Goal: Task Accomplishment & Management: Manage account settings

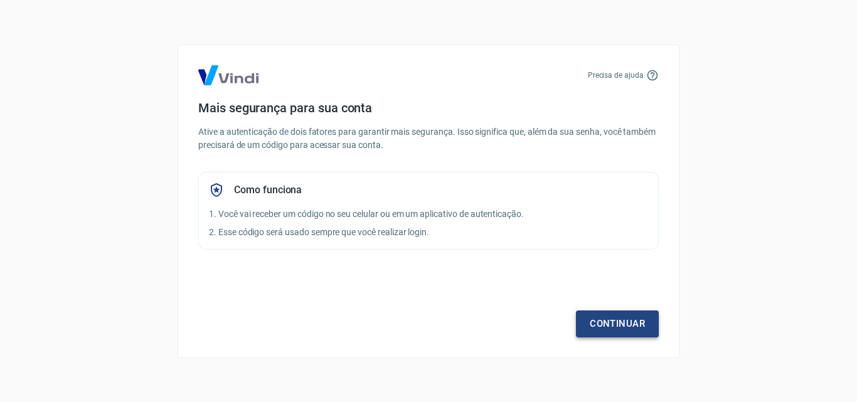
click at [621, 328] on link "Continuar" at bounding box center [617, 324] width 83 height 26
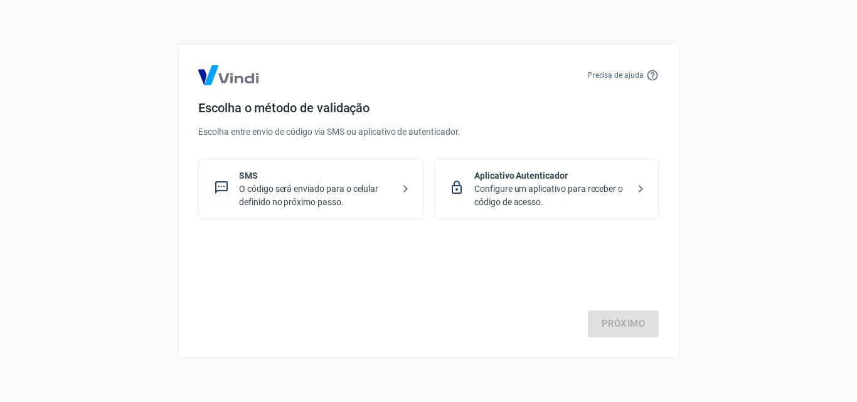
click at [362, 189] on p "O código será enviado para o celular definido no próximo passo." at bounding box center [316, 196] width 154 height 26
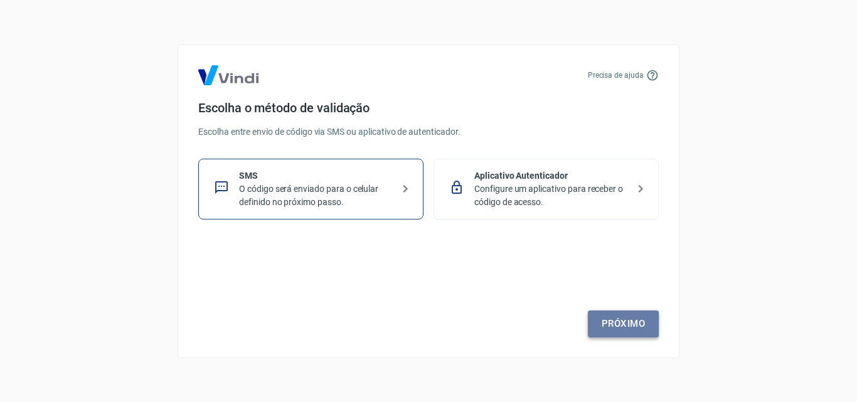
click at [625, 324] on link "Próximo" at bounding box center [623, 324] width 71 height 26
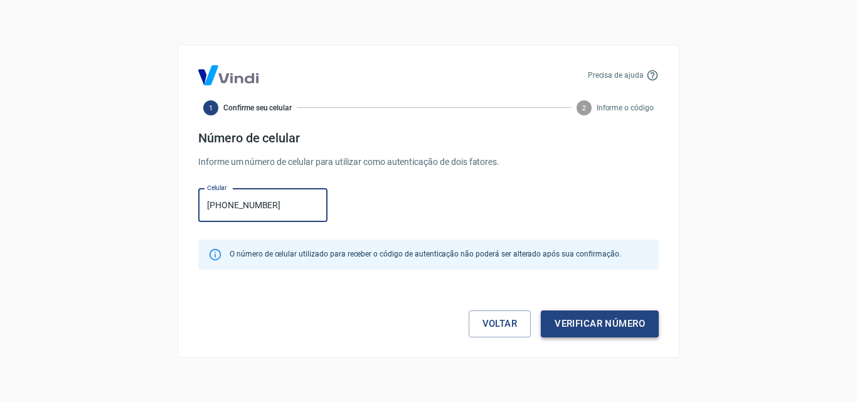
type input "(35) 99885-6202"
click at [598, 327] on button "Verificar número" at bounding box center [600, 324] width 118 height 26
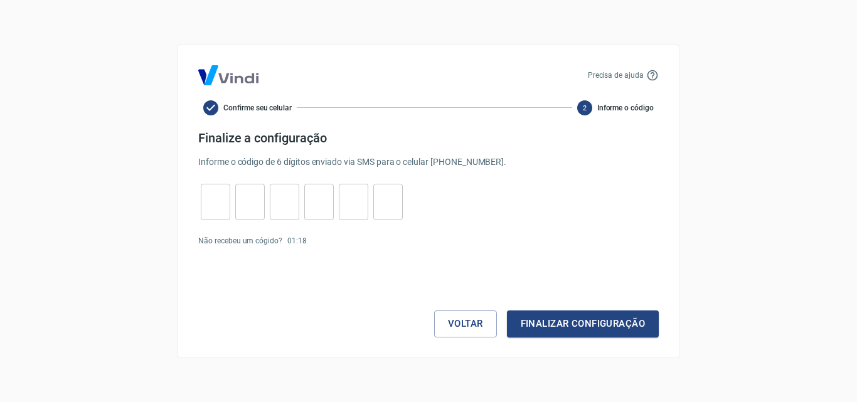
click at [205, 196] on input "tel" at bounding box center [215, 201] width 29 height 27
type input "7"
type input "8"
type input "7"
type input "3"
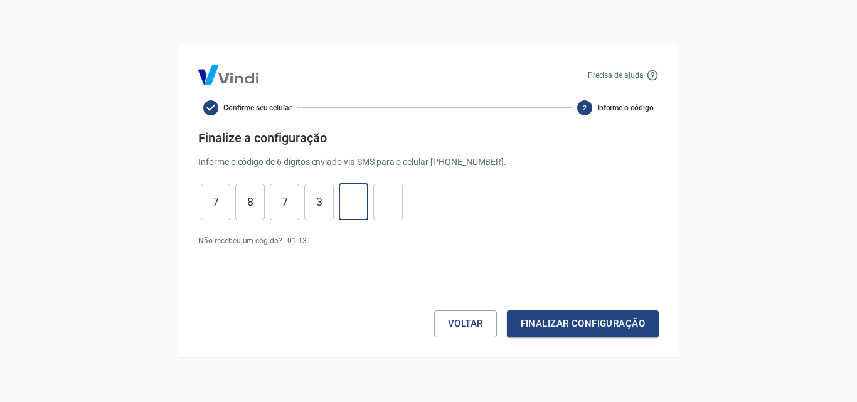
type input "8"
click at [575, 324] on button "Finalizar configuração" at bounding box center [583, 324] width 152 height 26
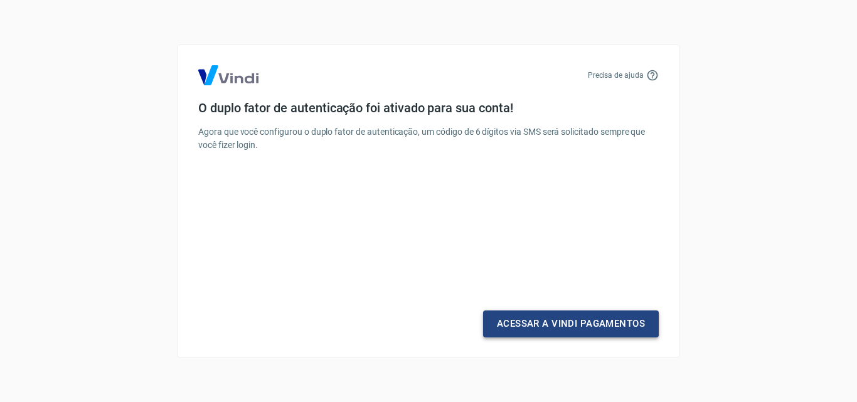
click at [567, 326] on link "Acessar a Vindi Pagamentos" at bounding box center [571, 324] width 176 height 26
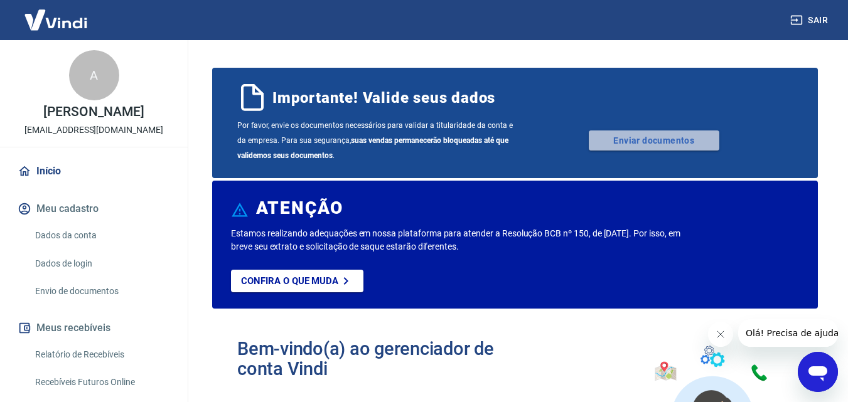
click at [624, 142] on link "Enviar documentos" at bounding box center [654, 141] width 131 height 20
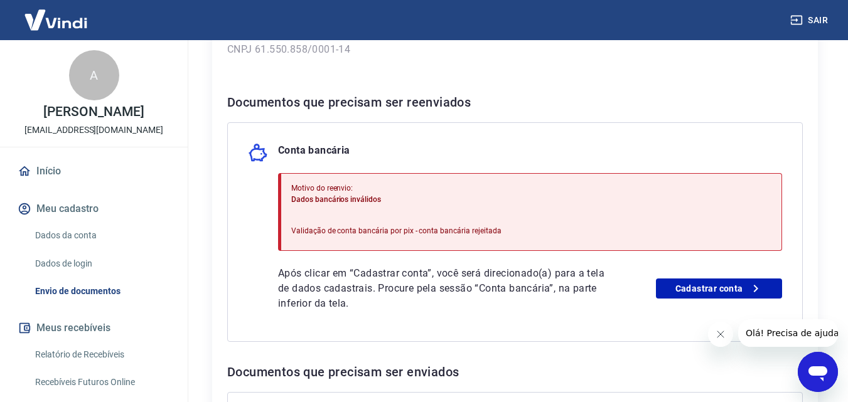
scroll to position [251, 0]
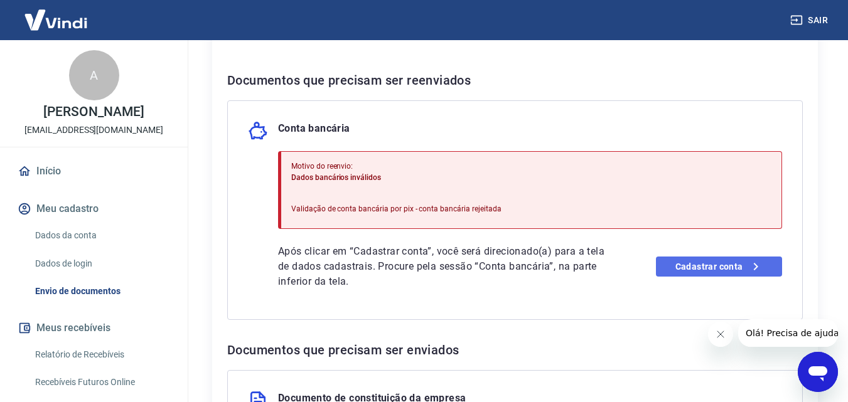
click at [691, 269] on link "Cadastrar conta" at bounding box center [719, 267] width 126 height 20
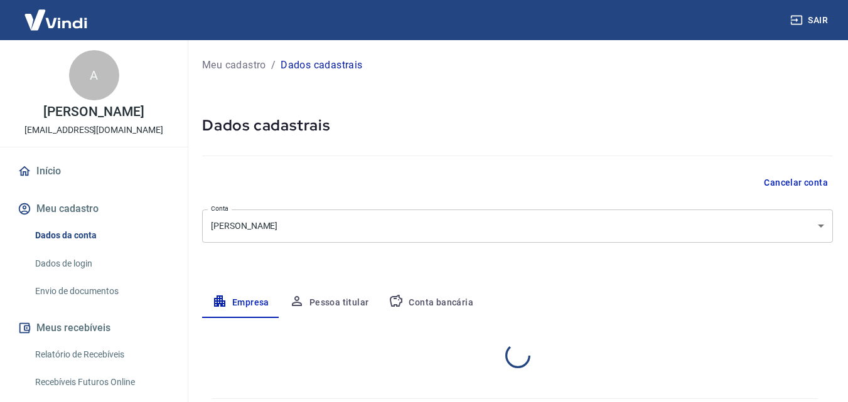
select select "MG"
select select "business"
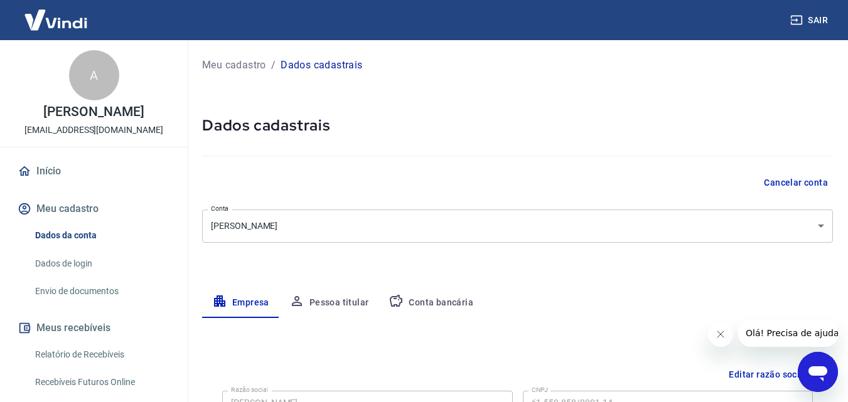
click at [425, 302] on button "Conta bancária" at bounding box center [430, 303] width 105 height 30
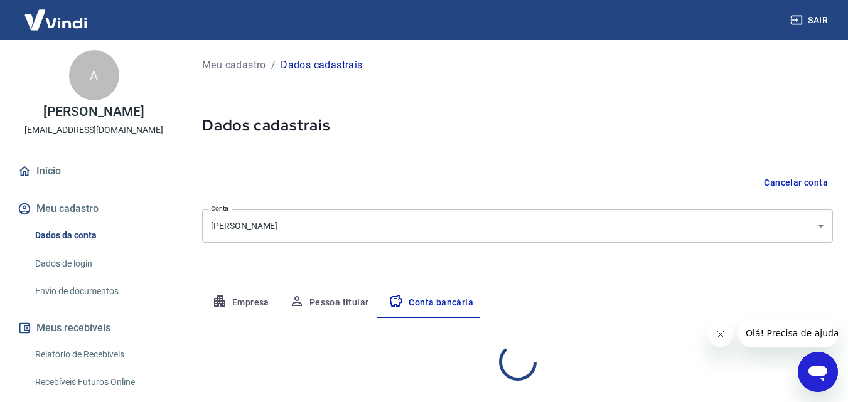
select select "1"
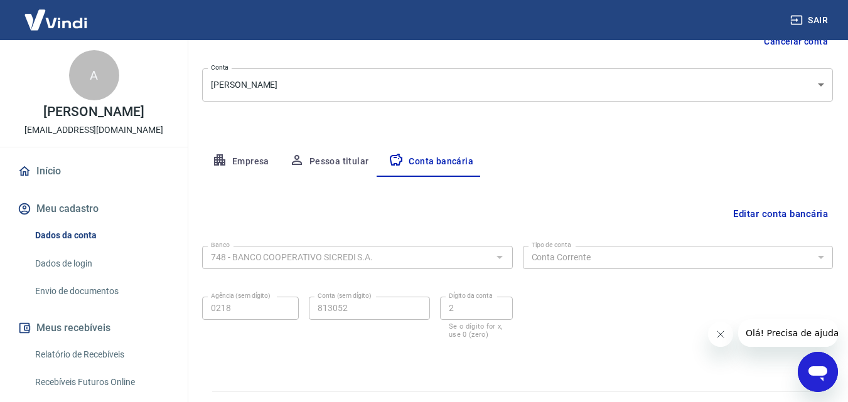
scroll to position [169, 0]
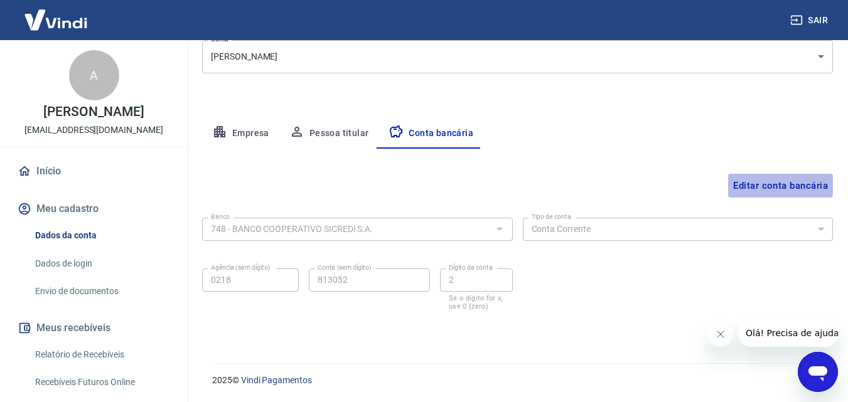
click at [780, 184] on button "Editar conta bancária" at bounding box center [780, 186] width 105 height 24
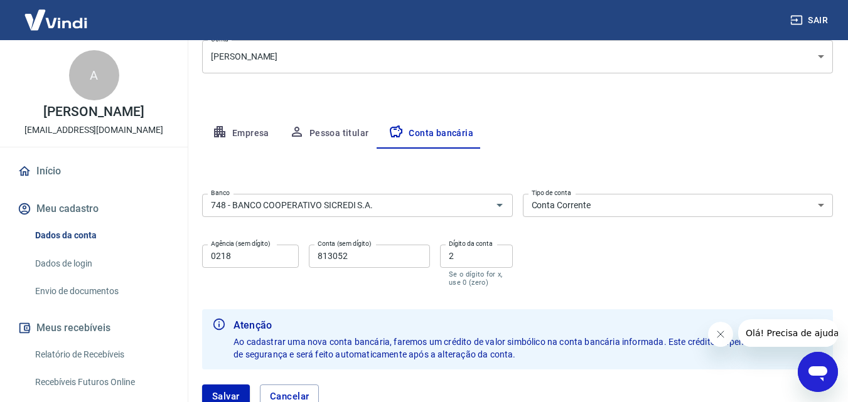
click at [820, 205] on select "Conta Corrente Conta Poupança" at bounding box center [678, 205] width 311 height 23
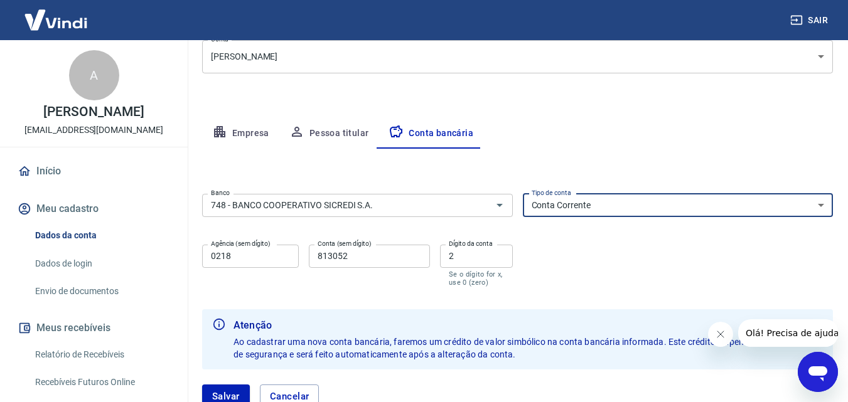
click at [820, 205] on select "Conta Corrente Conta Poupança" at bounding box center [678, 205] width 311 height 23
click at [350, 258] on input "813052" at bounding box center [369, 256] width 121 height 23
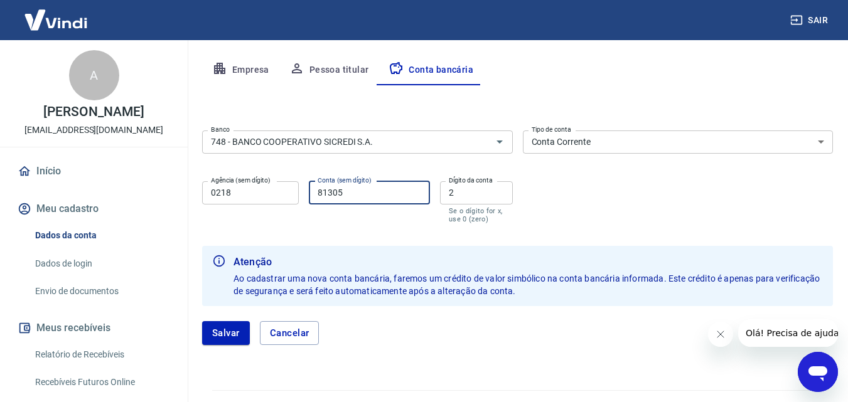
scroll to position [260, 0]
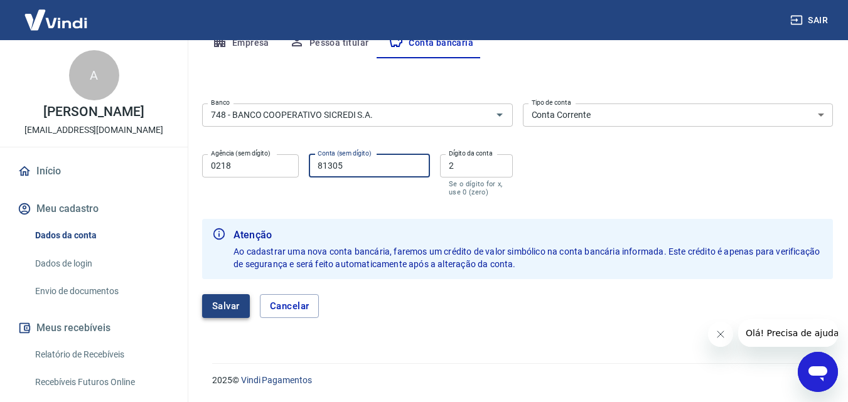
type input "81305"
click at [238, 307] on button "Salvar" at bounding box center [226, 306] width 48 height 24
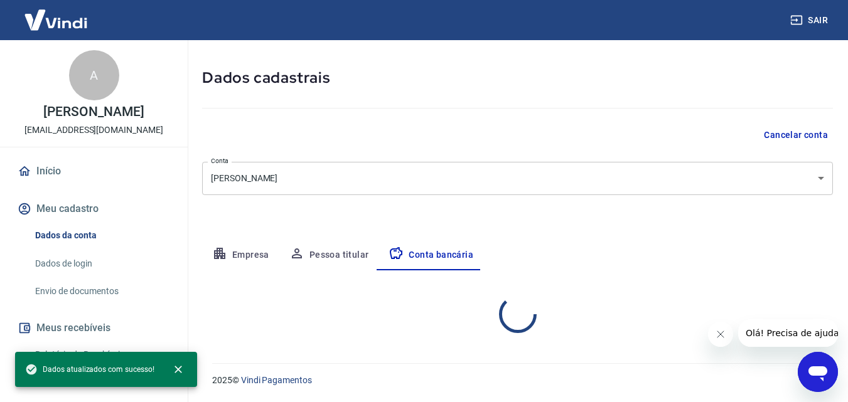
scroll to position [169, 0]
select select "1"
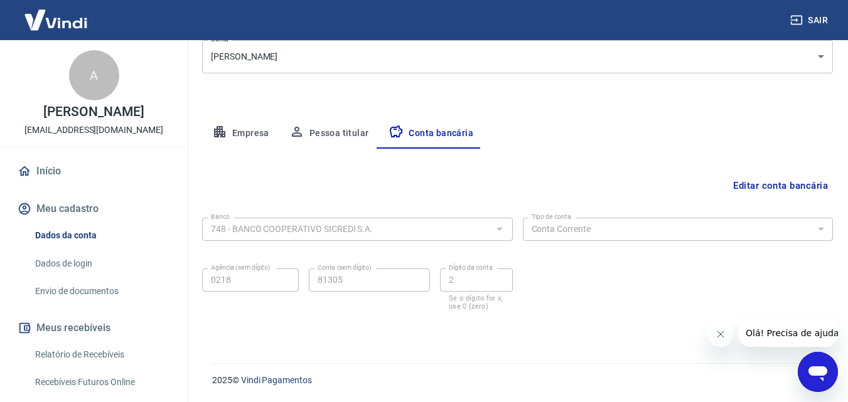
click at [338, 132] on button "Pessoa titular" at bounding box center [329, 134] width 100 height 30
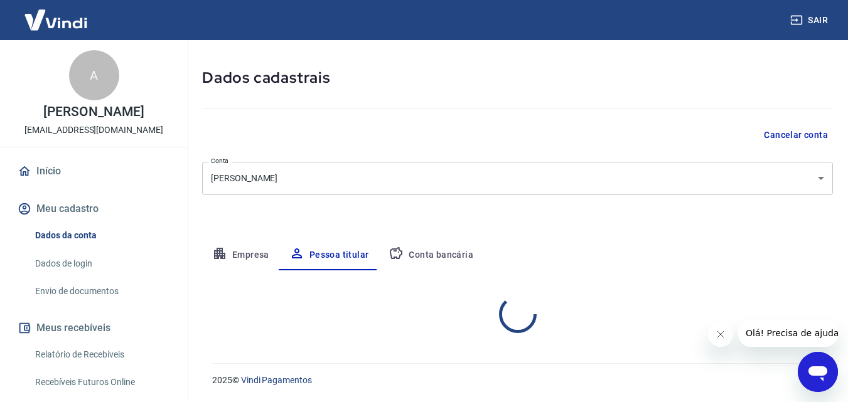
scroll to position [100, 0]
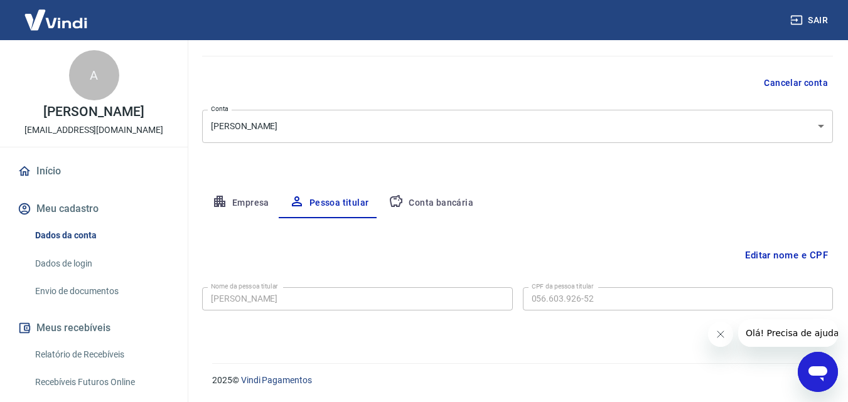
click at [241, 202] on button "Empresa" at bounding box center [240, 203] width 77 height 30
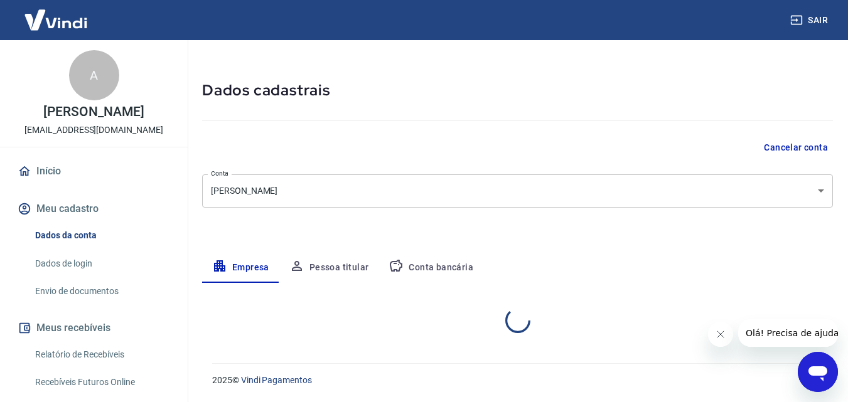
select select "MG"
select select "business"
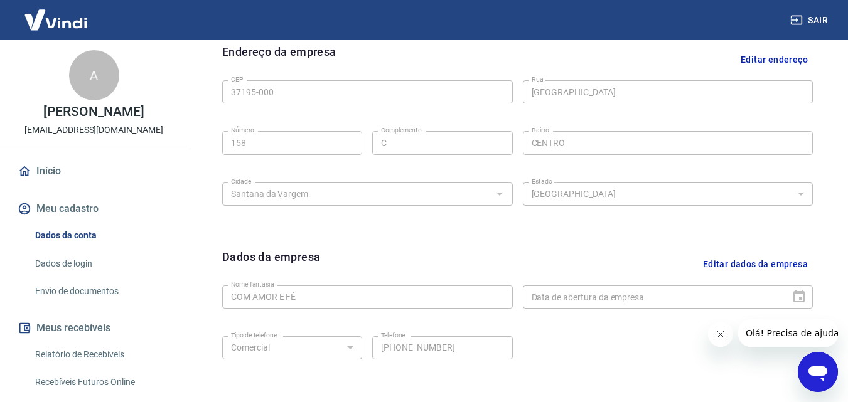
scroll to position [476, 0]
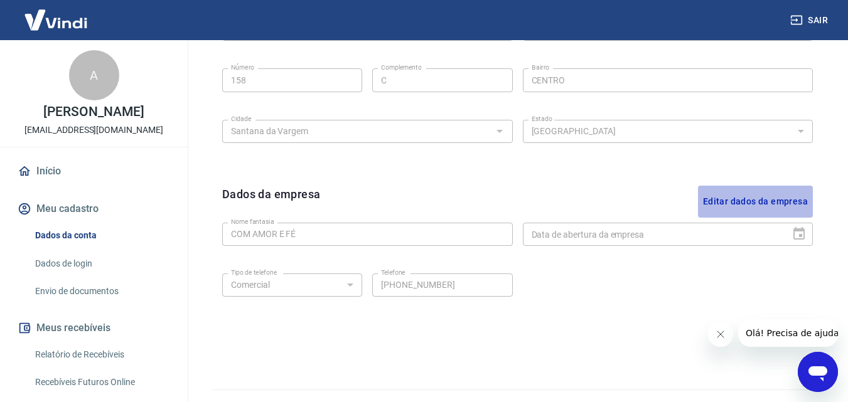
click at [745, 200] on button "Editar dados da empresa" at bounding box center [755, 202] width 115 height 32
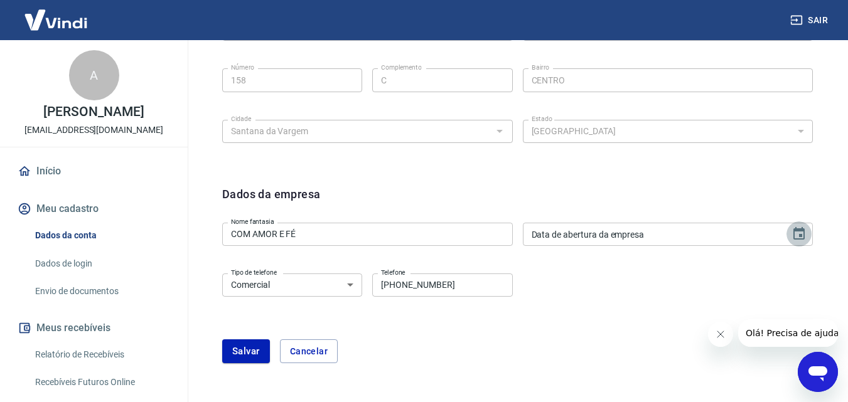
click at [796, 232] on icon "Choose date" at bounding box center [798, 233] width 11 height 13
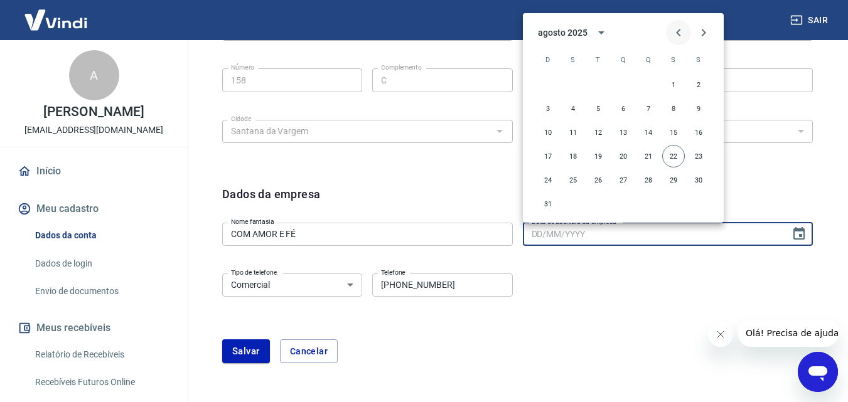
click at [678, 34] on icon "Previous month" at bounding box center [678, 33] width 4 height 8
click at [622, 85] on button "2" at bounding box center [623, 84] width 23 height 23
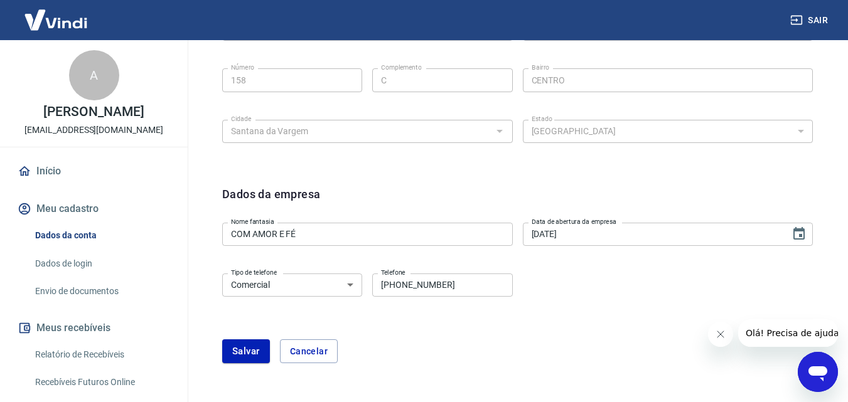
type input "02/07/2025"
click at [243, 354] on button "Salvar" at bounding box center [246, 351] width 48 height 24
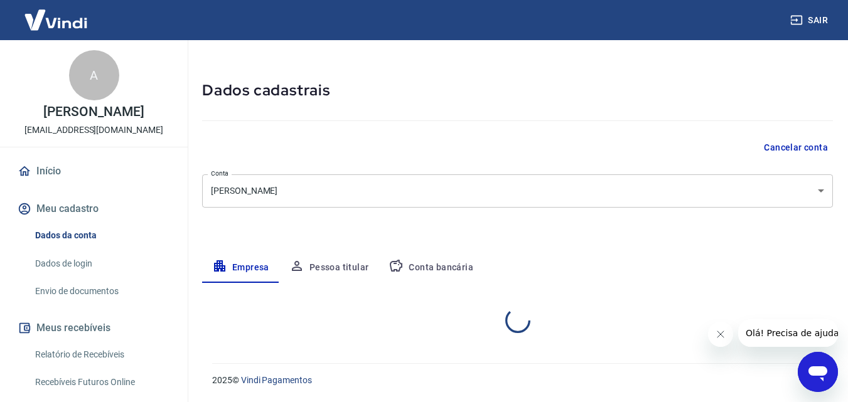
scroll to position [178, 0]
select select "MG"
select select "business"
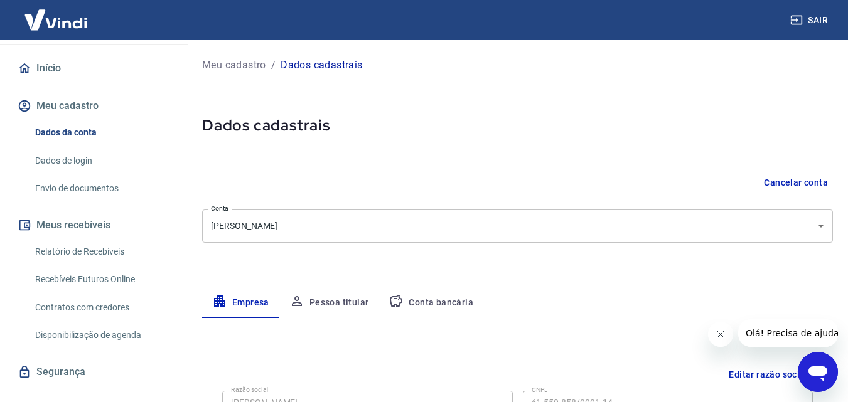
scroll to position [124, 0]
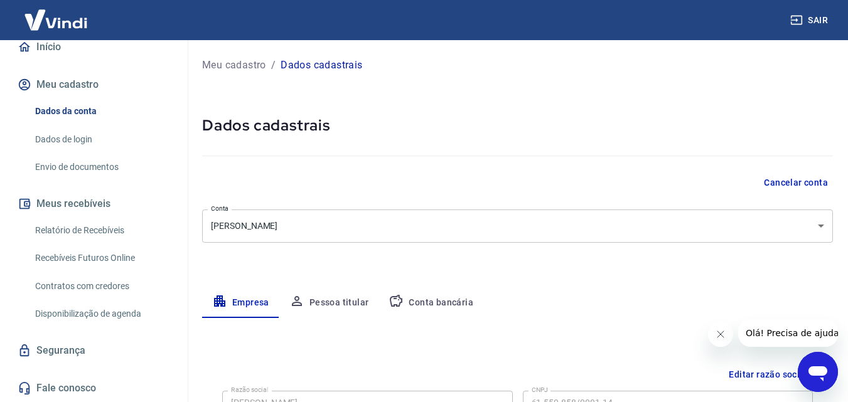
click at [71, 168] on link "Envio de documentos" at bounding box center [101, 167] width 142 height 26
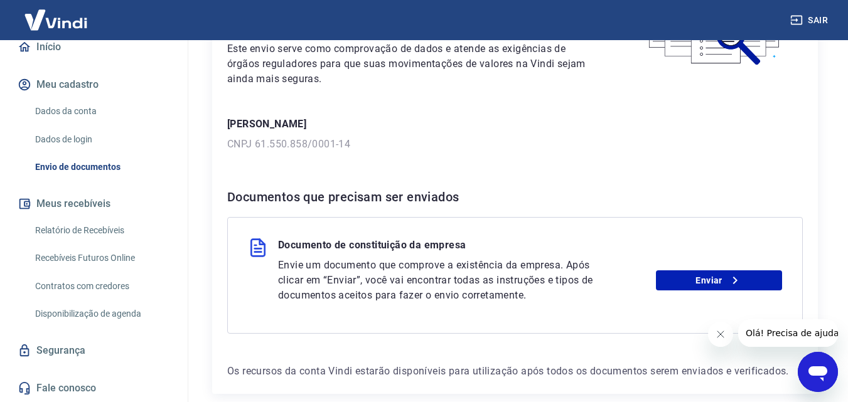
scroll to position [188, 0]
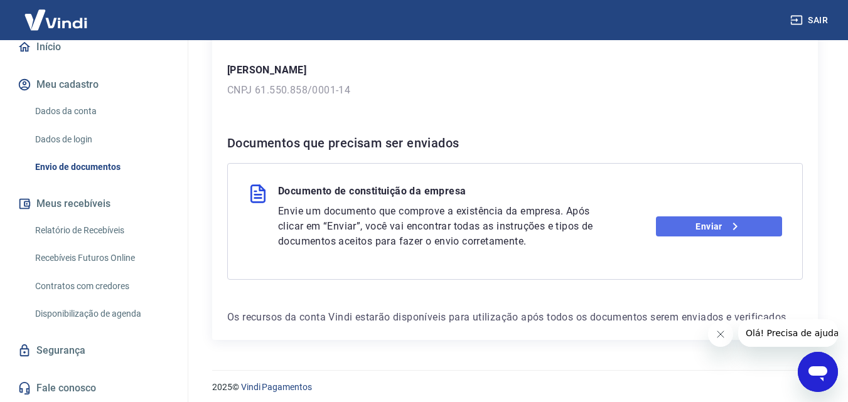
click at [706, 229] on link "Enviar" at bounding box center [719, 226] width 126 height 20
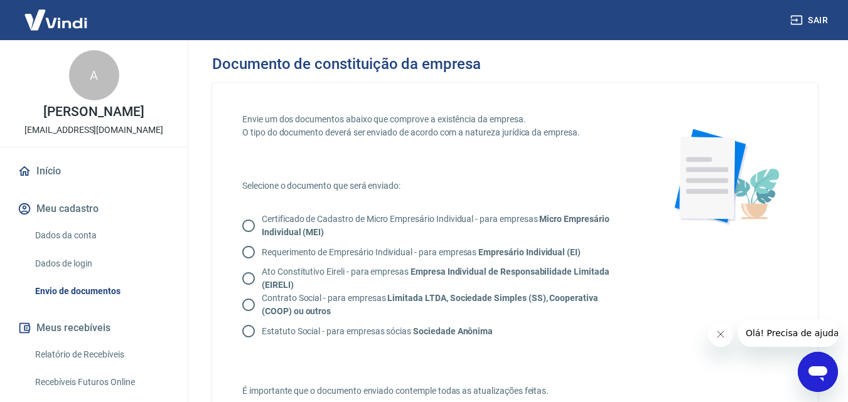
click at [248, 225] on input "Certificado de Cadastro de Micro Empresário Individual - para empresas Micro Em…" at bounding box center [248, 226] width 26 height 26
radio input "true"
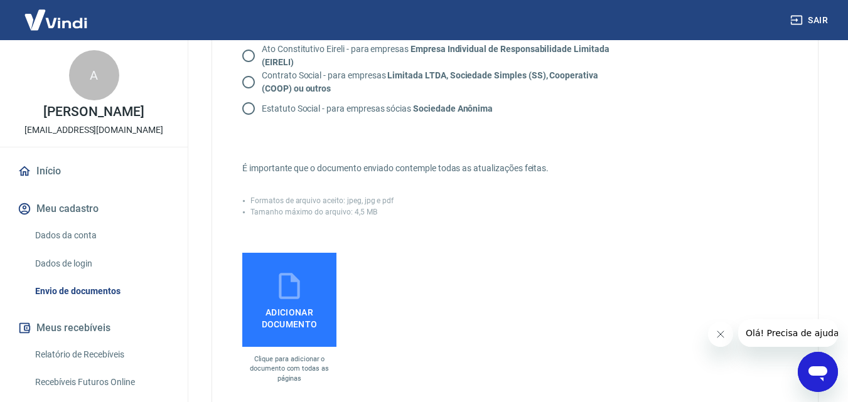
scroll to position [251, 0]
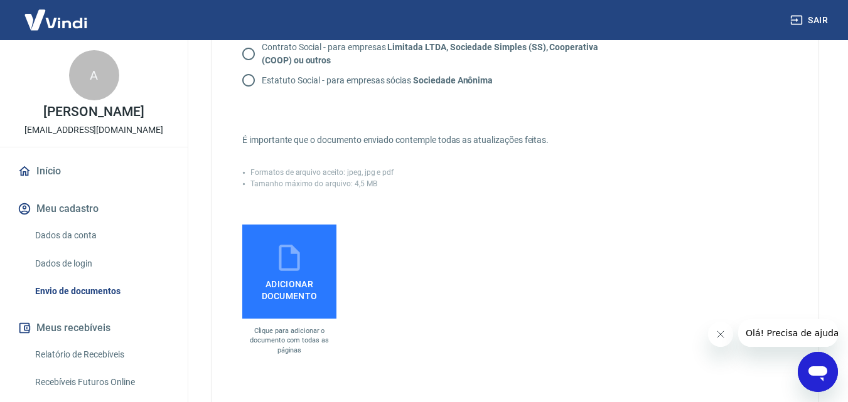
click at [286, 280] on span "Adicionar documento" at bounding box center [289, 288] width 84 height 28
click at [0, 0] on input "Adicionar documento" at bounding box center [0, 0] width 0 height 0
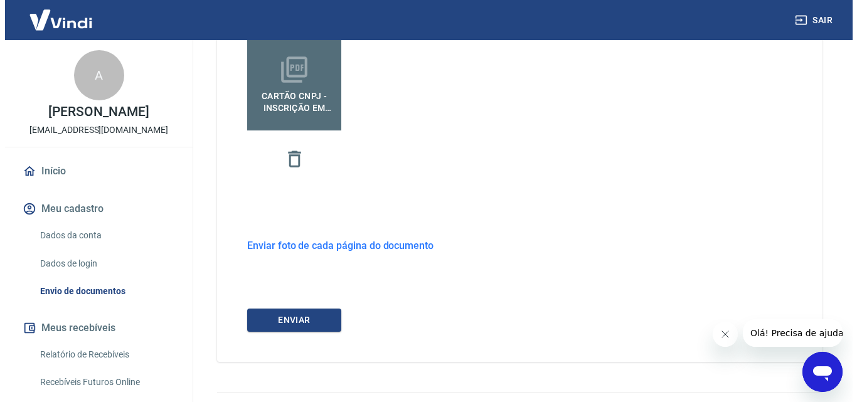
scroll to position [468, 0]
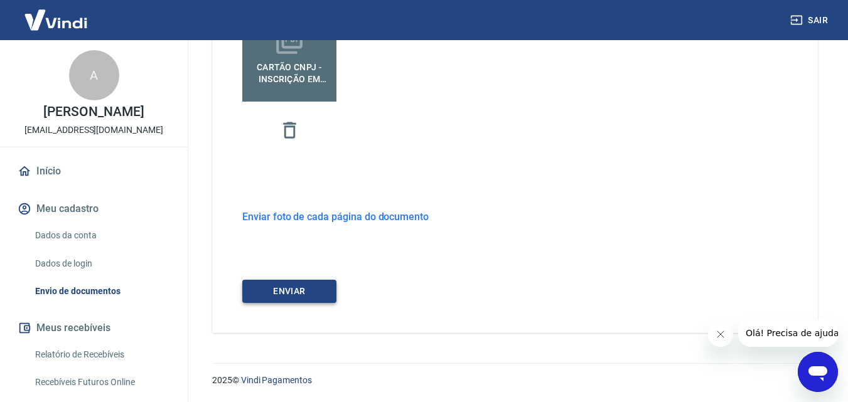
click at [314, 295] on button "ENVIAR" at bounding box center [289, 291] width 94 height 23
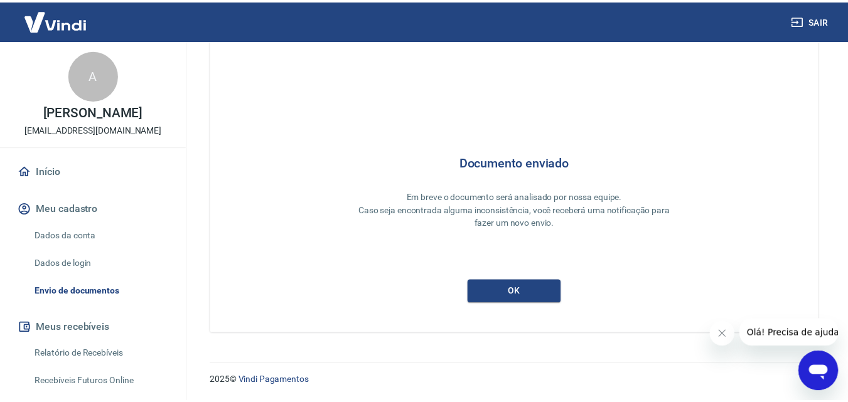
scroll to position [33, 0]
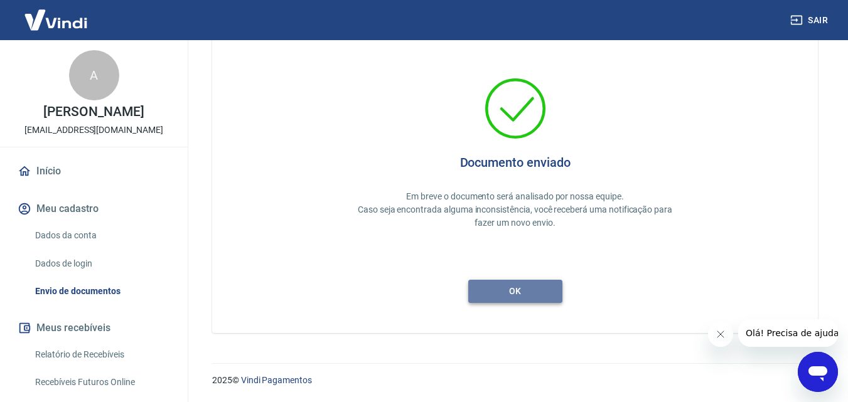
click at [538, 294] on button "ok" at bounding box center [515, 291] width 94 height 23
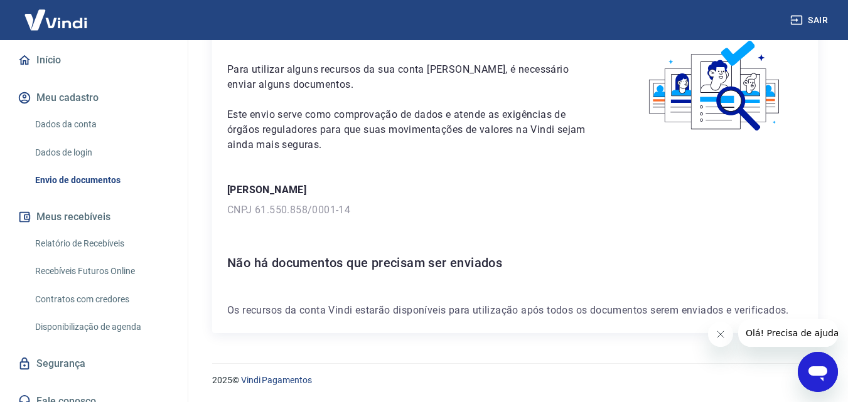
scroll to position [124, 0]
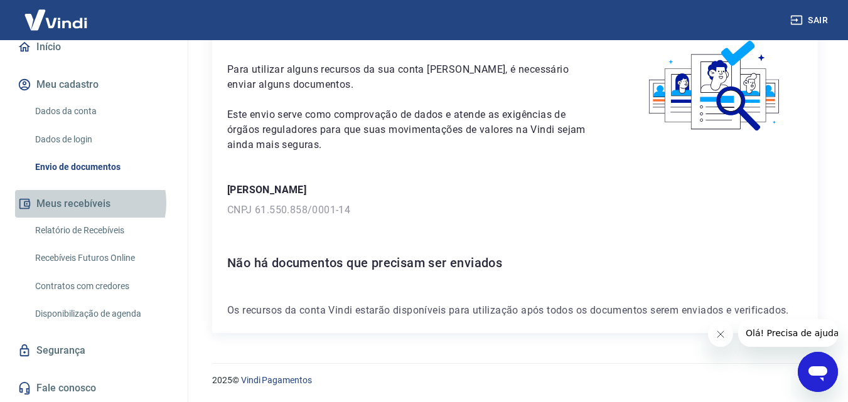
click at [90, 203] on button "Meus recebíveis" at bounding box center [93, 204] width 157 height 28
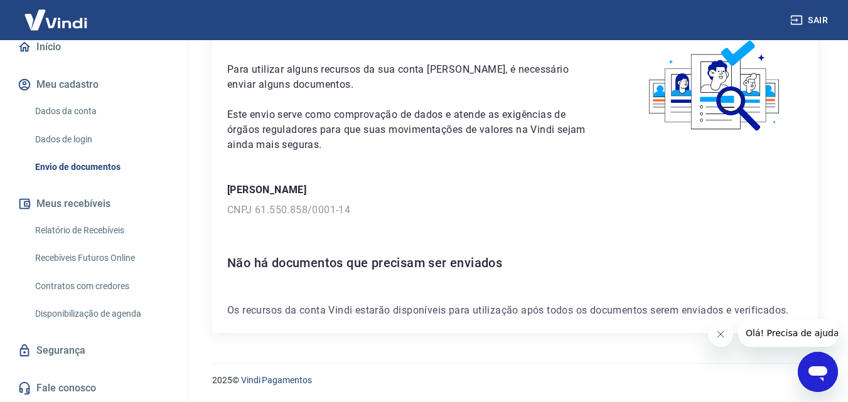
click at [81, 231] on link "Relatório de Recebíveis" at bounding box center [101, 231] width 142 height 26
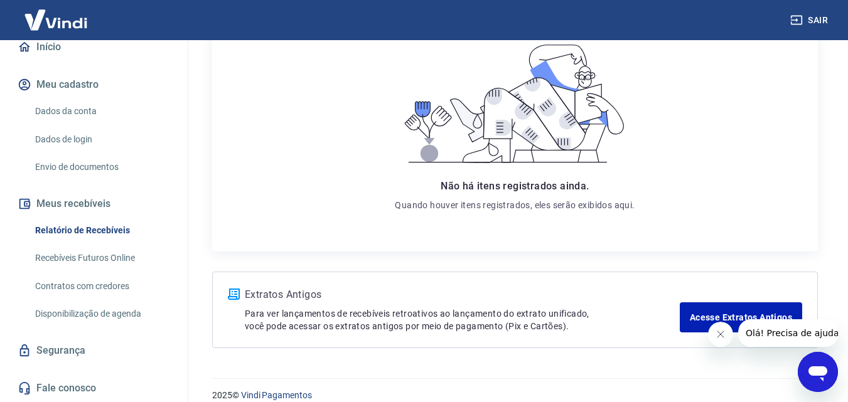
scroll to position [221, 0]
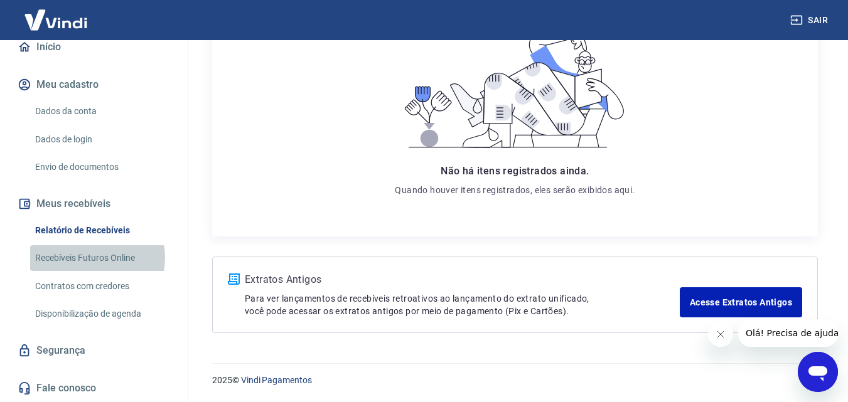
click at [91, 258] on link "Recebíveis Futuros Online" at bounding box center [101, 258] width 142 height 26
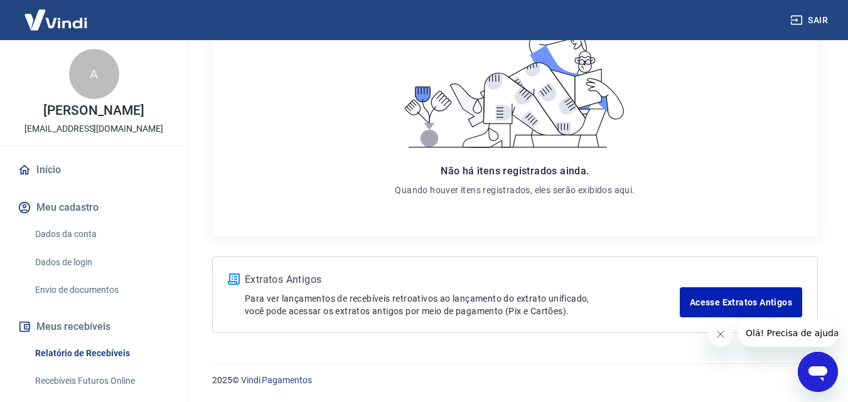
scroll to position [0, 0]
click at [48, 169] on link "Início" at bounding box center [93, 171] width 157 height 28
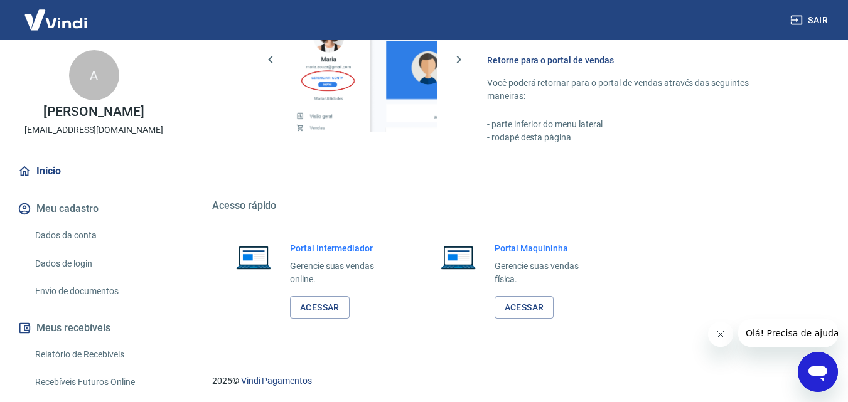
scroll to position [757, 0]
click at [325, 306] on link "Acessar" at bounding box center [320, 307] width 60 height 23
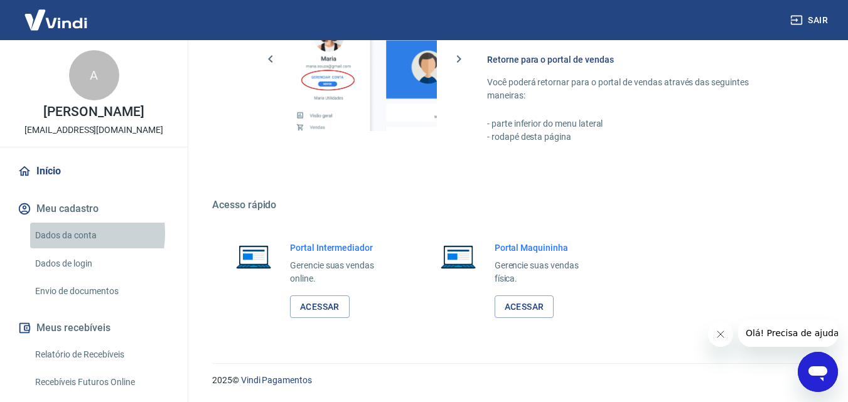
click at [61, 233] on link "Dados da conta" at bounding box center [101, 236] width 142 height 26
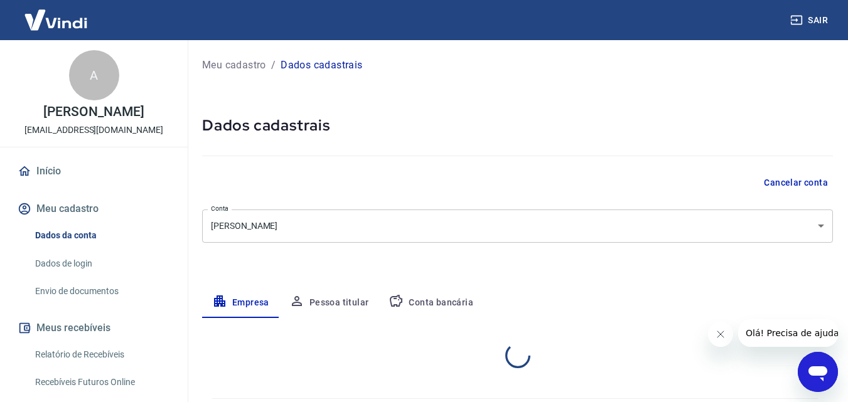
select select "MG"
select select "business"
click at [49, 171] on link "Início" at bounding box center [93, 171] width 157 height 28
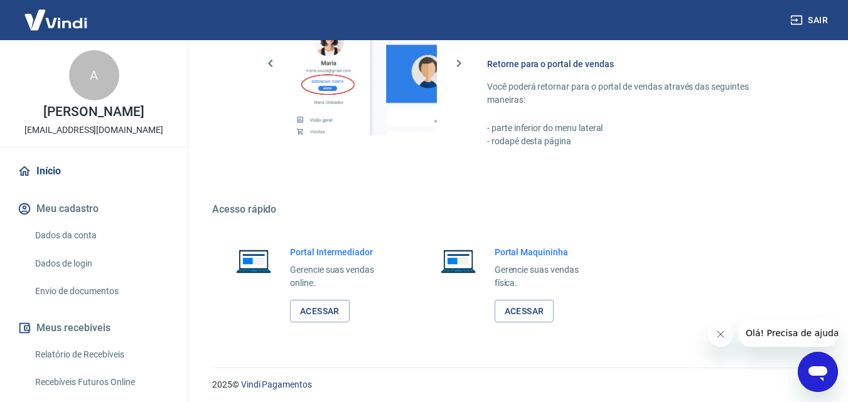
scroll to position [757, 0]
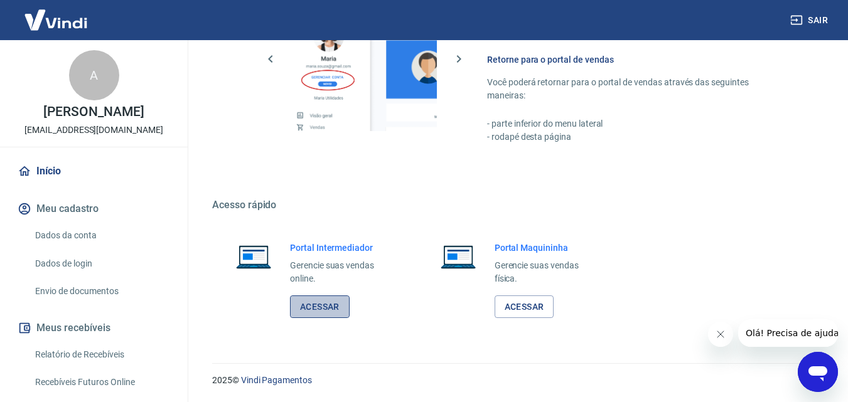
click at [318, 307] on link "Acessar" at bounding box center [320, 307] width 60 height 23
click at [53, 168] on link "Início" at bounding box center [93, 171] width 157 height 28
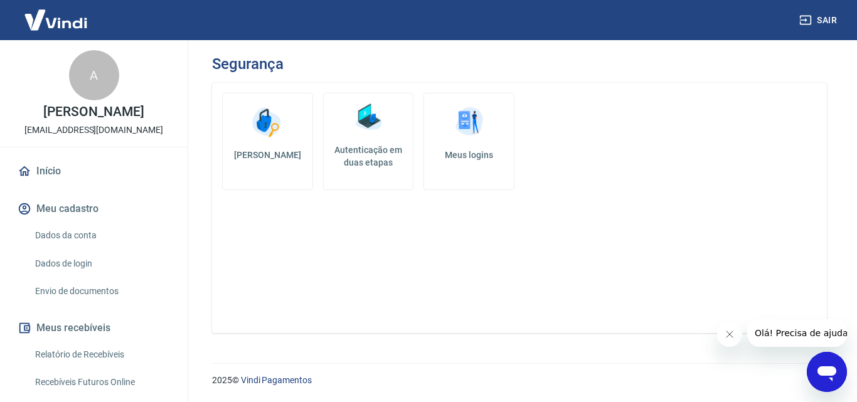
click at [59, 169] on link "Início" at bounding box center [93, 171] width 157 height 28
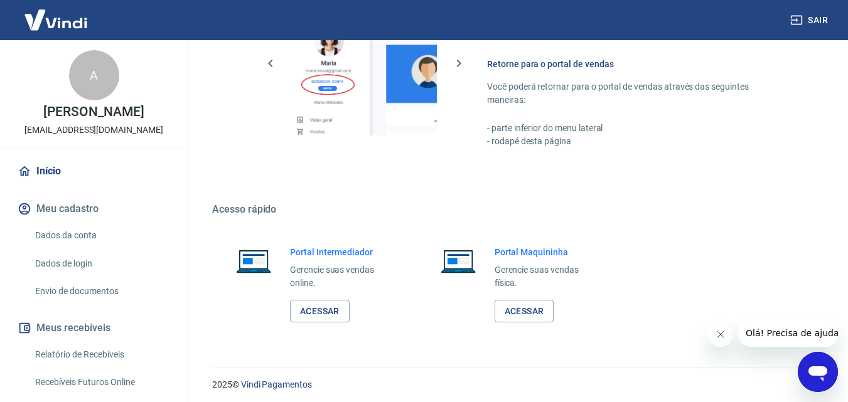
scroll to position [757, 0]
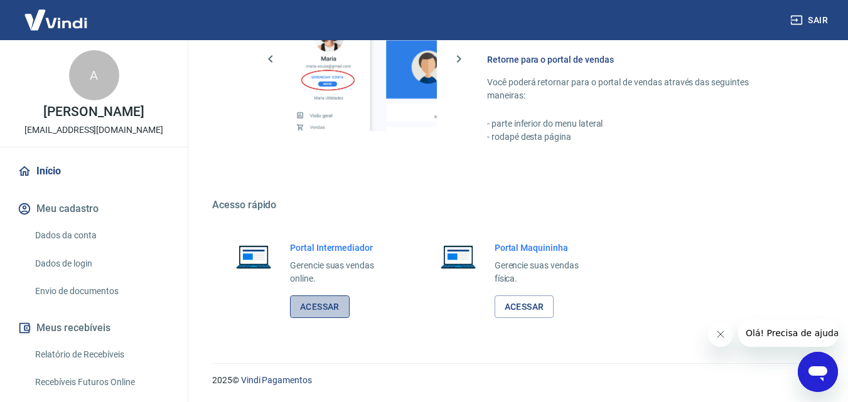
click at [316, 306] on link "Acessar" at bounding box center [320, 307] width 60 height 23
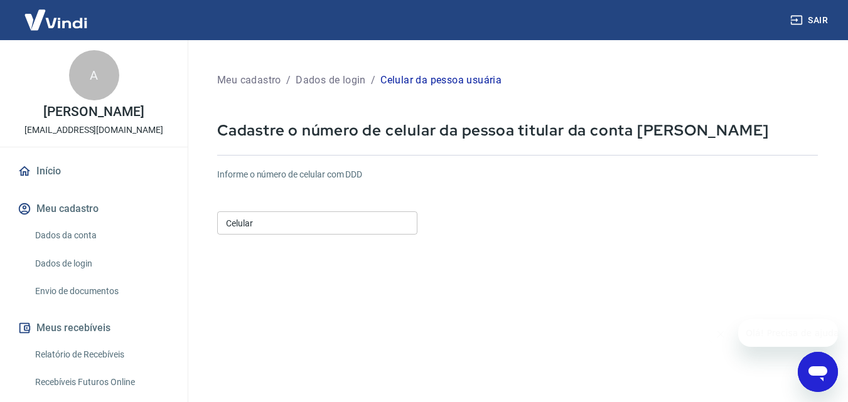
drag, startPoint x: 228, startPoint y: 225, endPoint x: 230, endPoint y: 236, distance: 11.6
click at [228, 225] on div "Celular Celular" at bounding box center [317, 222] width 200 height 23
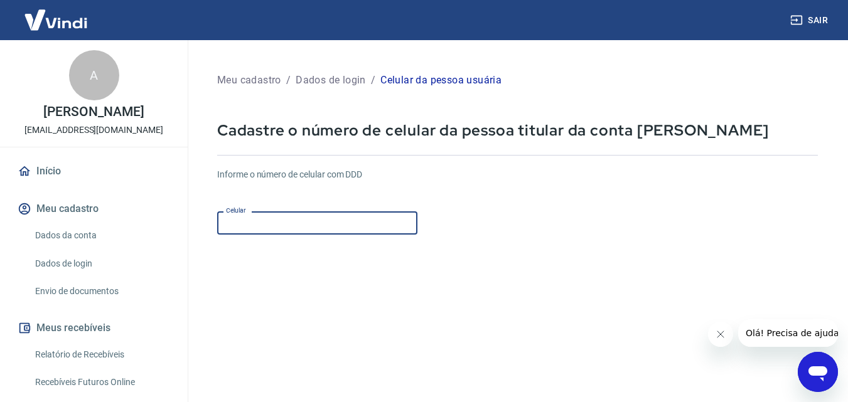
type input "[PHONE_NUMBER]"
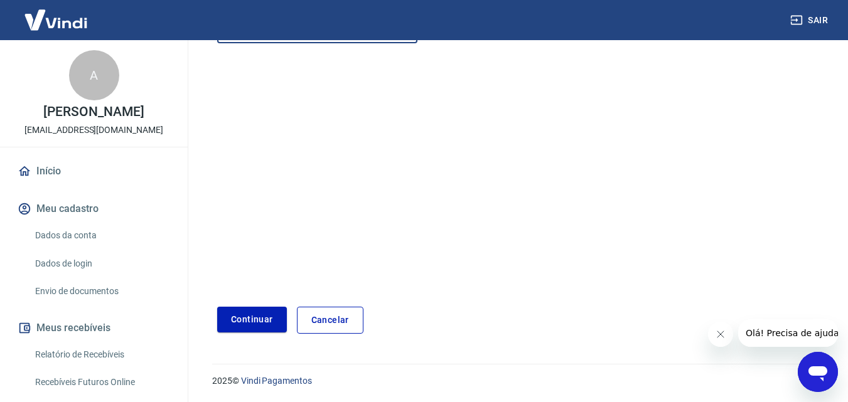
scroll to position [192, 0]
click at [253, 319] on button "Continuar" at bounding box center [252, 319] width 70 height 26
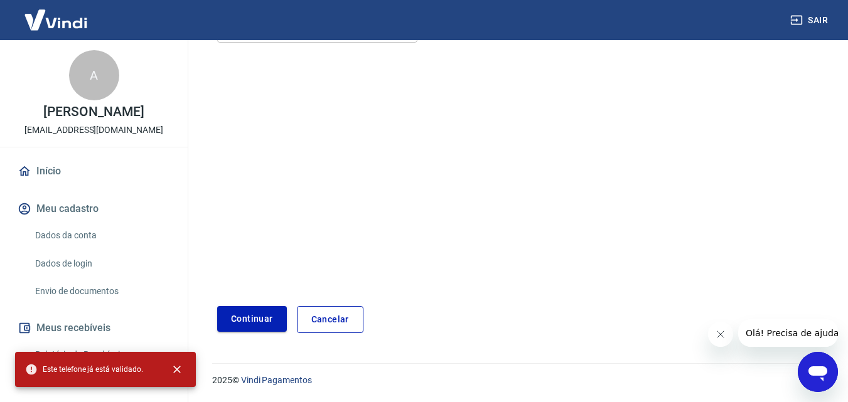
click at [264, 319] on button "Continuar" at bounding box center [252, 319] width 70 height 26
click at [347, 322] on link "Cancelar" at bounding box center [330, 319] width 67 height 27
